Goal: Communication & Community: Answer question/provide support

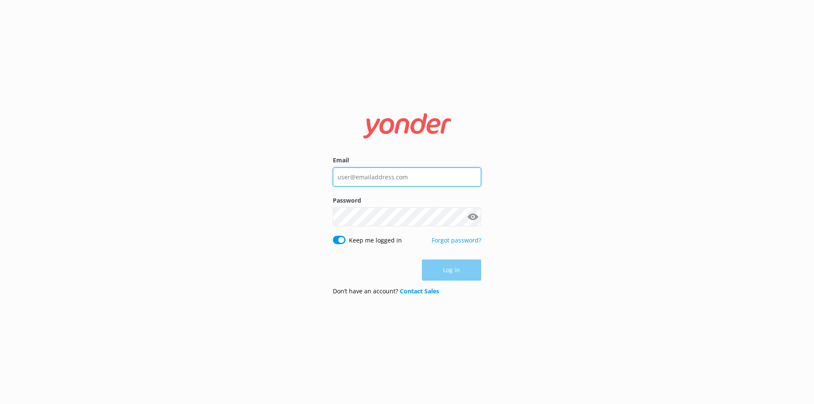
type input "[EMAIL_ADDRESS][DOMAIN_NAME]"
click at [457, 280] on div "Log in" at bounding box center [407, 269] width 148 height 21
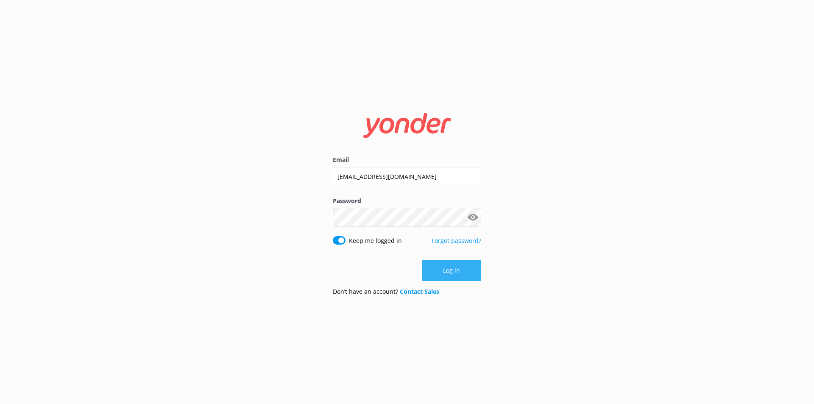
click at [457, 277] on button "Log in" at bounding box center [451, 270] width 59 height 21
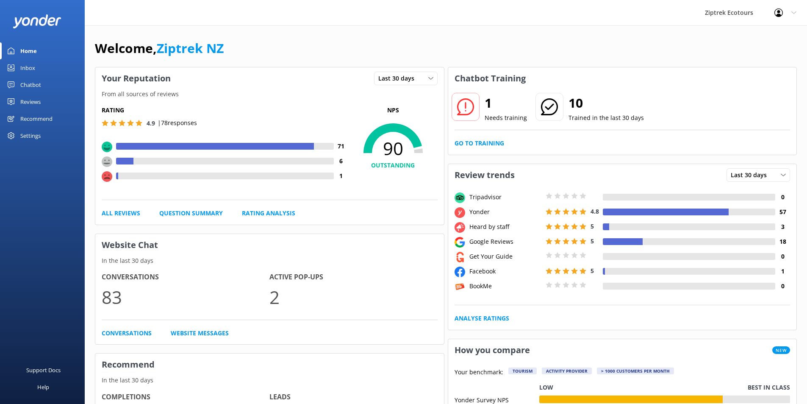
click at [50, 64] on link "Inbox" at bounding box center [42, 67] width 85 height 17
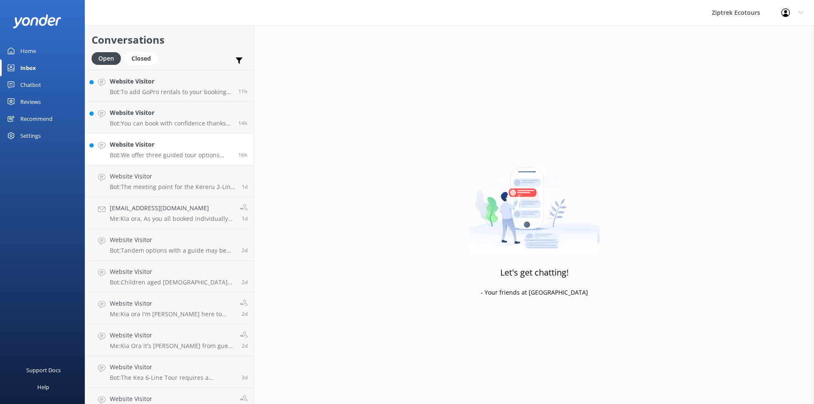
click at [144, 154] on p "Bot: We offer three guided tour options with the following prices: - Kereru 2-L…" at bounding box center [171, 155] width 122 height 8
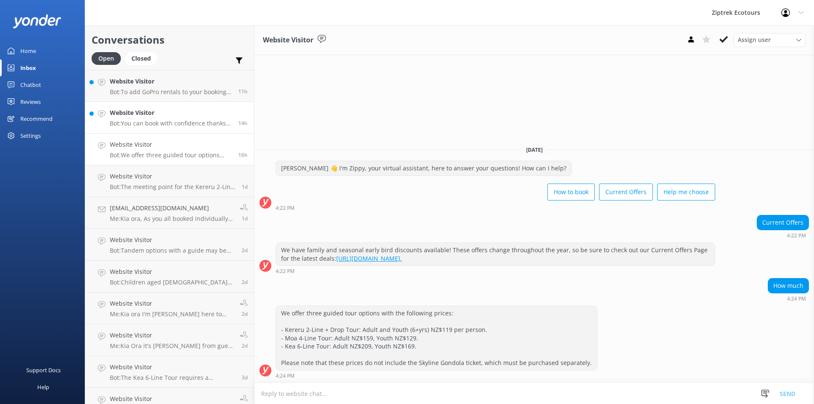
click at [163, 123] on p "Bot: You can book with confidence thanks to our 24-hour cancellation policy! Fo…" at bounding box center [171, 123] width 122 height 8
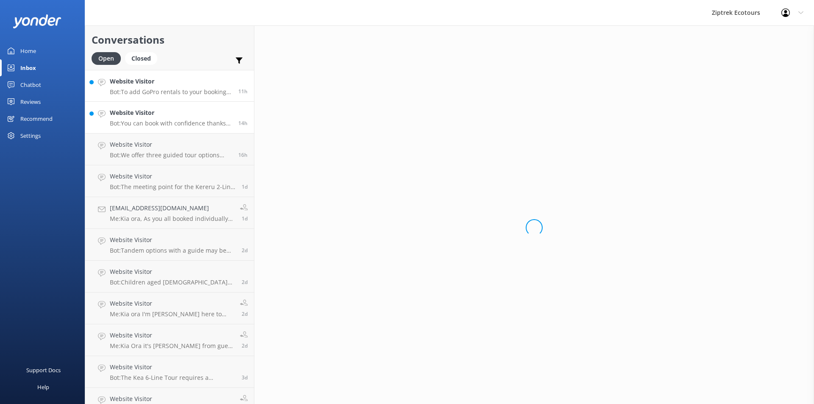
click at [175, 96] on link "Website Visitor Bot: To add GoPro rentals to your booking, please contact our f…" at bounding box center [169, 86] width 169 height 32
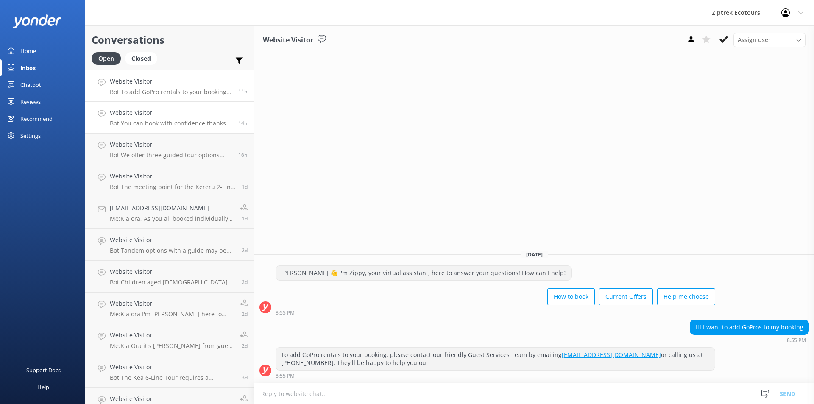
click at [163, 118] on div "Website Visitor Bot: You can book with confidence thanks to our 24-hour cancell…" at bounding box center [171, 117] width 122 height 19
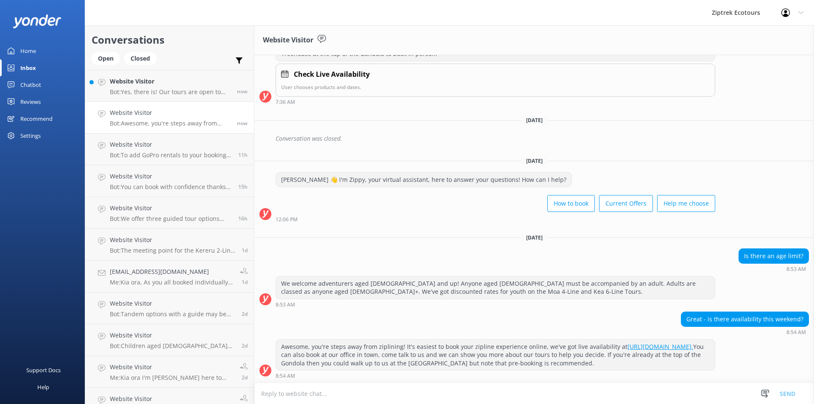
scroll to position [231, 0]
click at [143, 94] on p "Bot: Yes, there is! Our tours are open to anyone aged [DEMOGRAPHIC_DATA] and up…" at bounding box center [170, 92] width 121 height 8
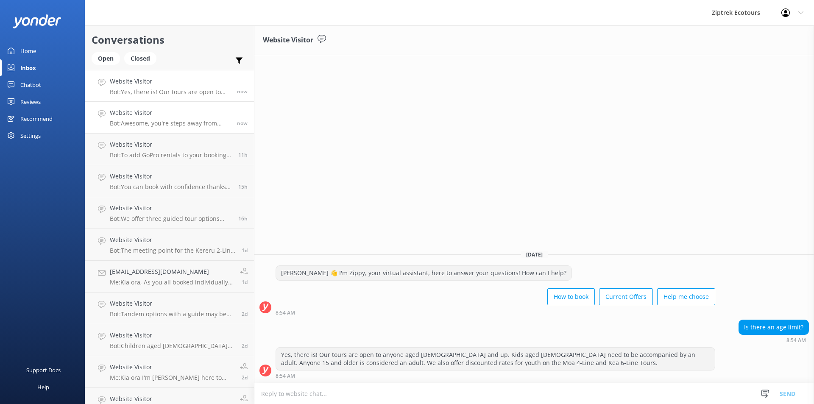
click at [189, 117] on h4 "Website Visitor" at bounding box center [170, 112] width 121 height 9
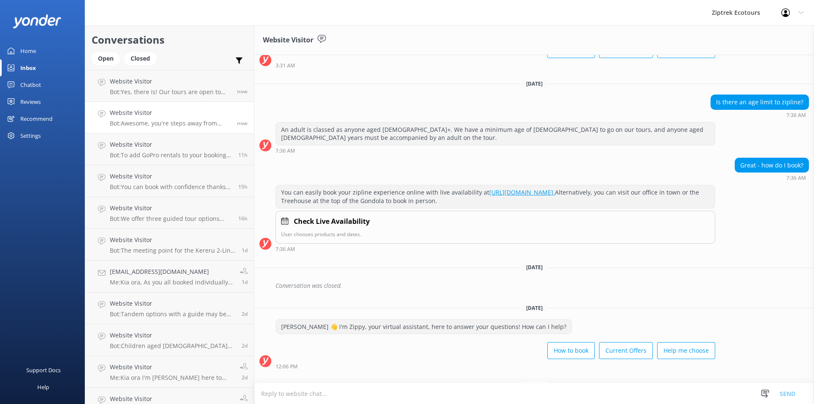
click at [204, 33] on h2 "Conversations" at bounding box center [170, 40] width 156 height 16
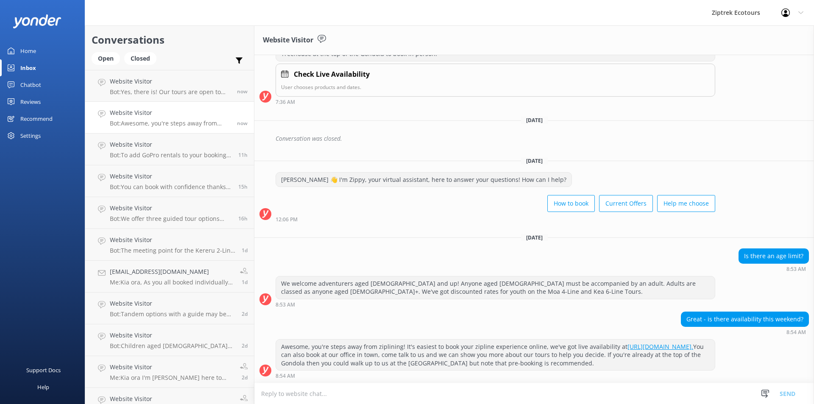
scroll to position [231, 0]
